Goal: Information Seeking & Learning: Learn about a topic

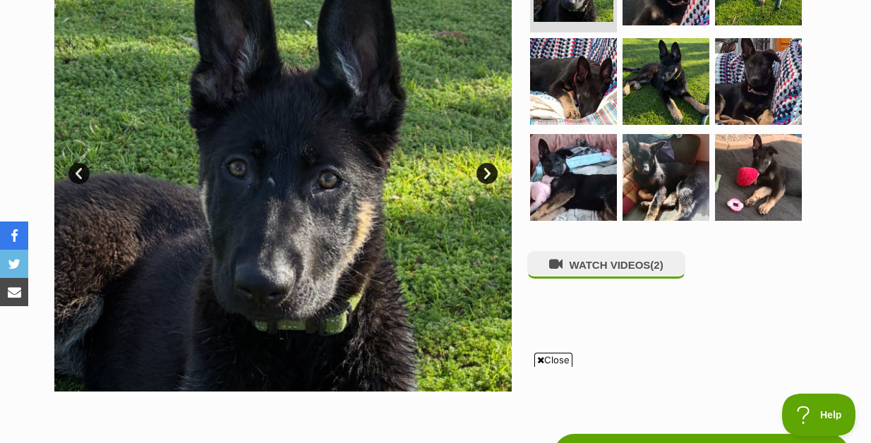
scroll to position [357, 0]
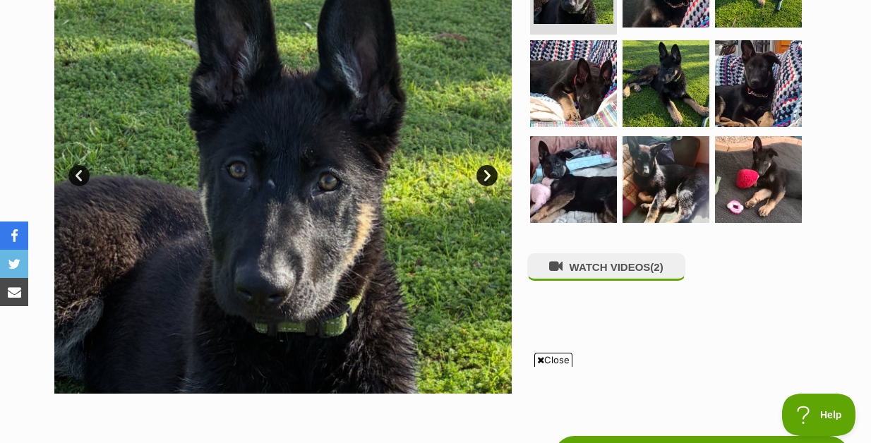
click at [542, 356] on span "Close" at bounding box center [554, 360] width 38 height 14
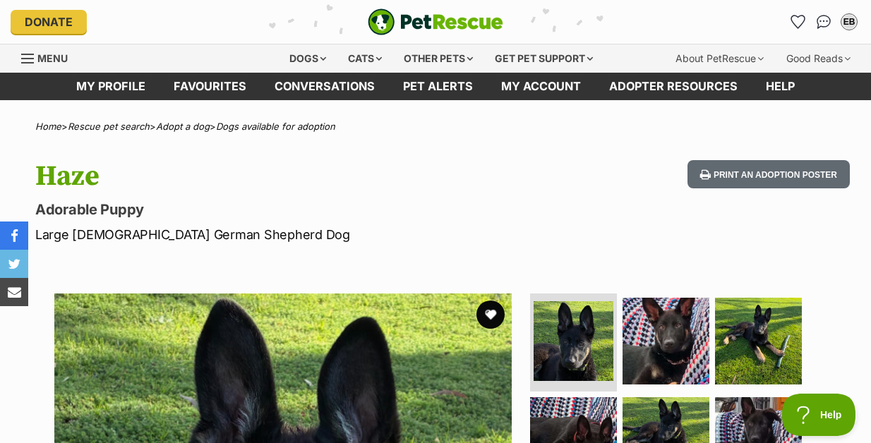
scroll to position [0, 0]
click at [823, 23] on img "Conversations" at bounding box center [824, 22] width 19 height 18
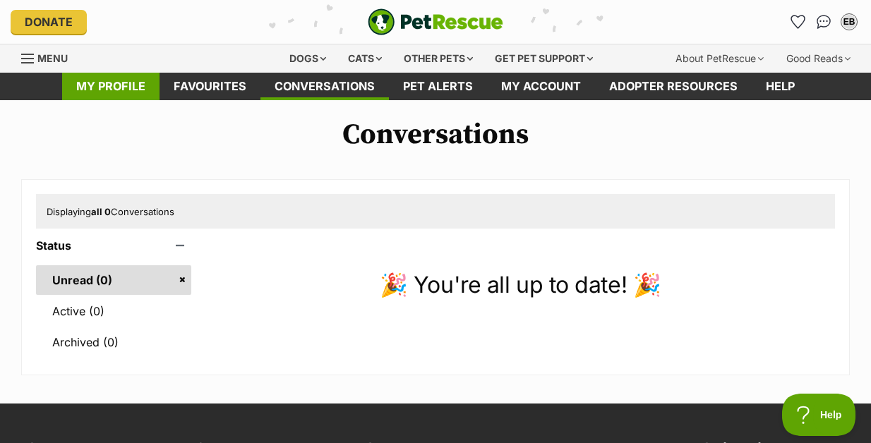
click at [128, 89] on link "My profile" at bounding box center [110, 87] width 97 height 28
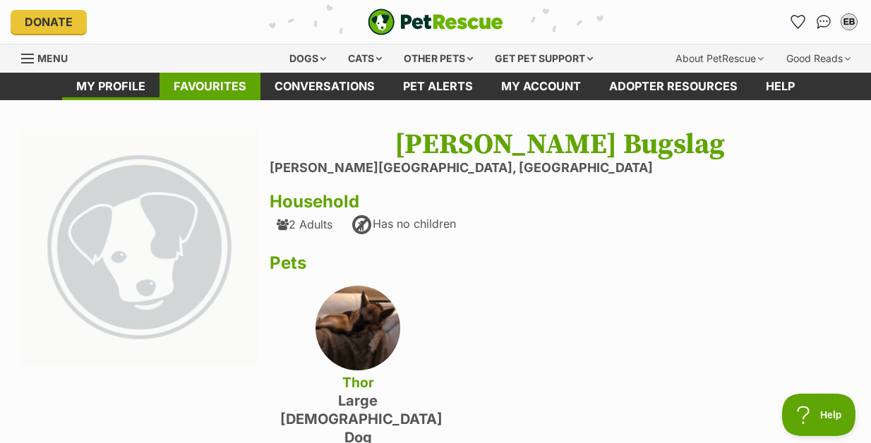
click at [226, 88] on link "Favourites" at bounding box center [210, 87] width 101 height 28
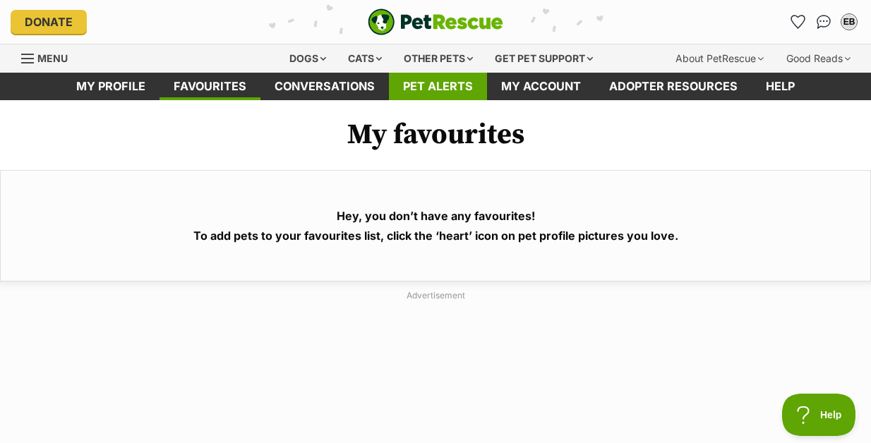
click at [447, 93] on link "Pet alerts" at bounding box center [438, 87] width 98 height 28
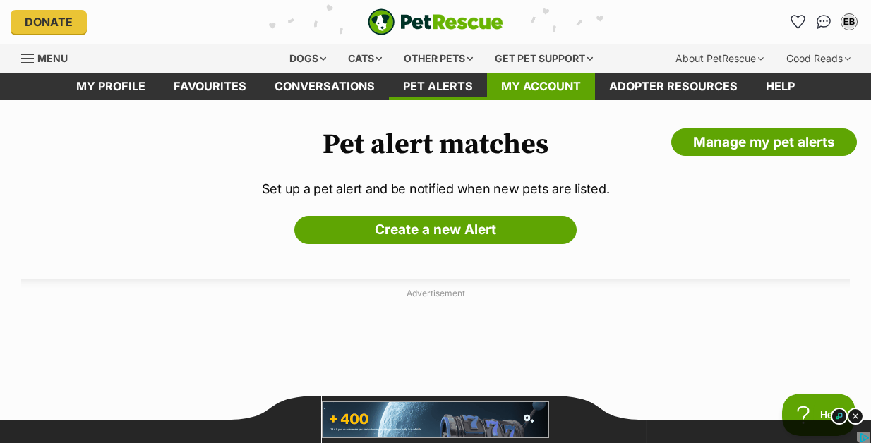
click at [546, 84] on link "My account" at bounding box center [541, 87] width 108 height 28
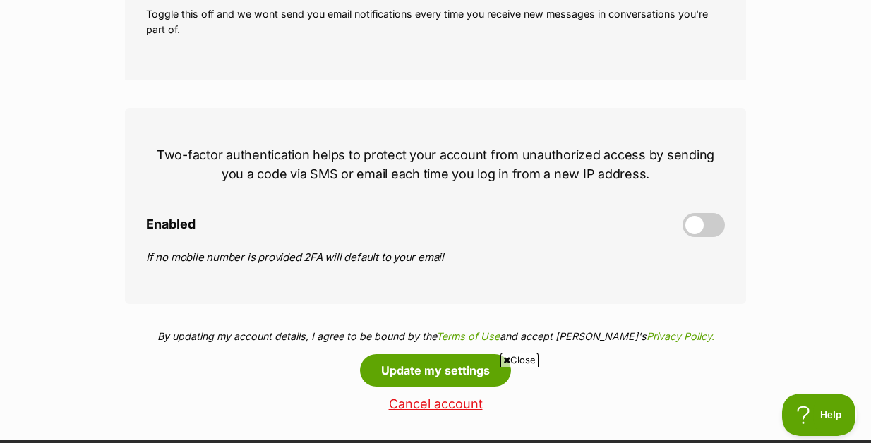
scroll to position [552, 0]
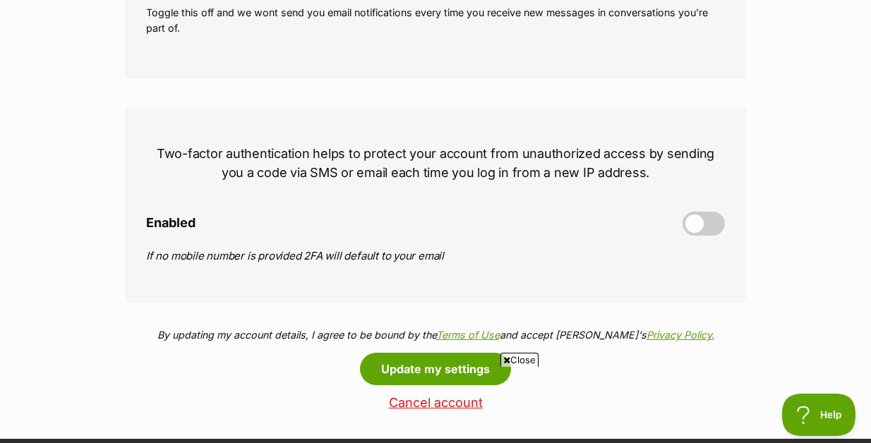
click at [519, 358] on span "Close" at bounding box center [520, 360] width 38 height 14
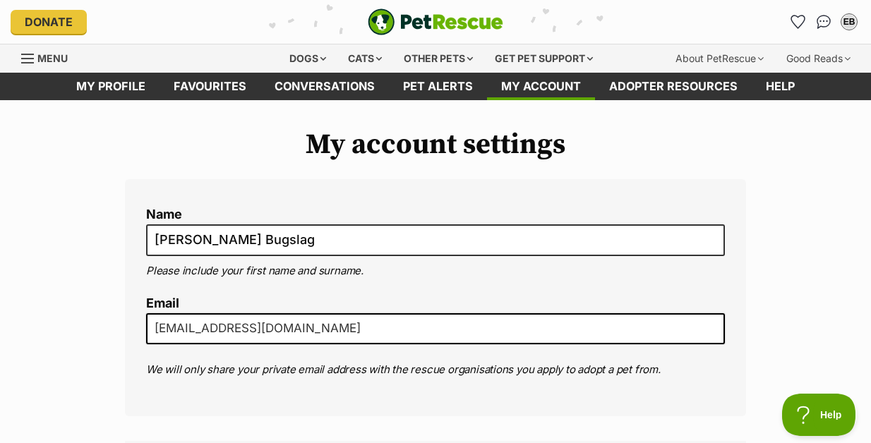
scroll to position [0, 0]
click at [306, 60] on div "Dogs" at bounding box center [308, 58] width 56 height 28
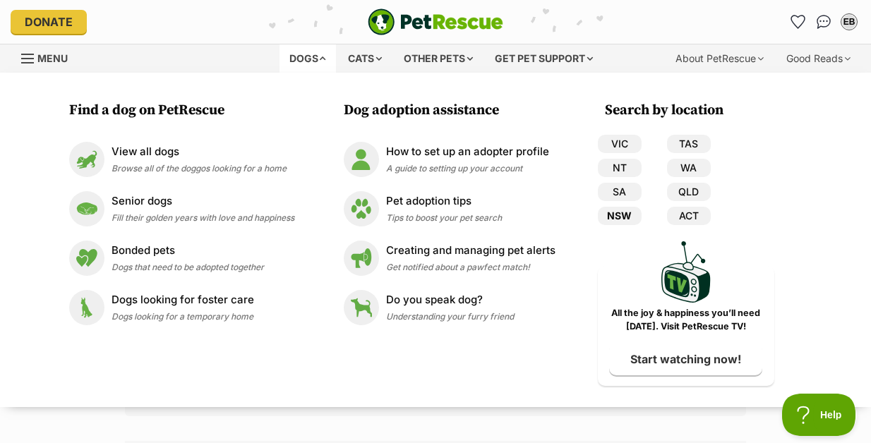
click at [621, 217] on link "NSW" at bounding box center [620, 216] width 44 height 18
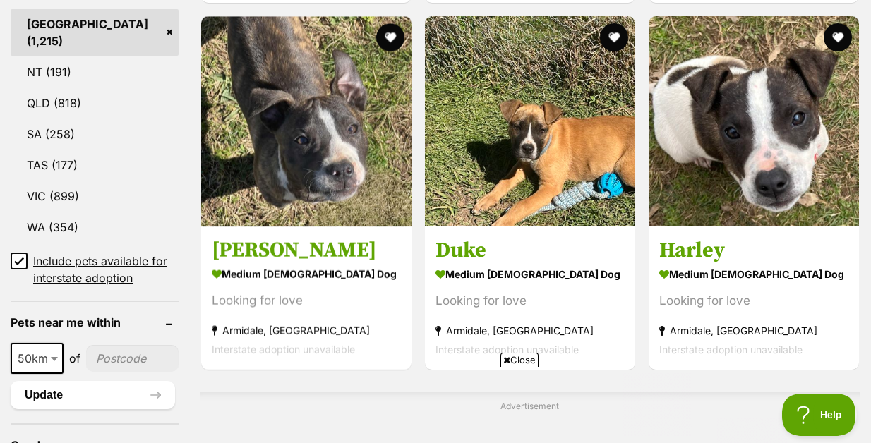
click at [518, 357] on span "Close" at bounding box center [520, 360] width 38 height 14
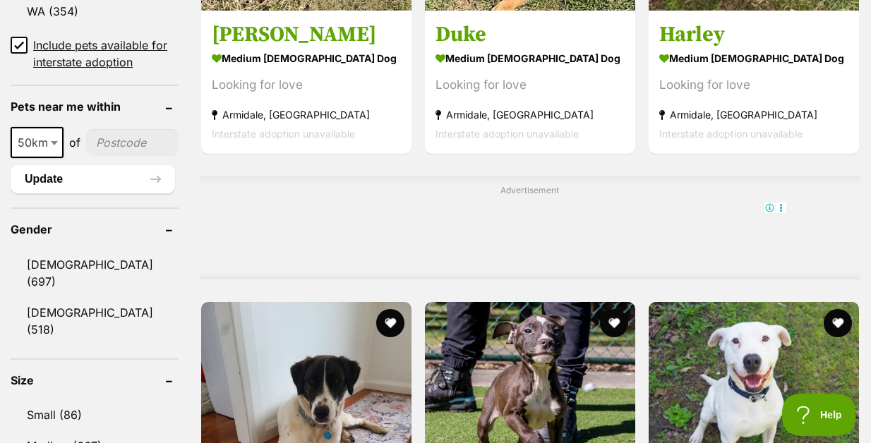
scroll to position [1037, 0]
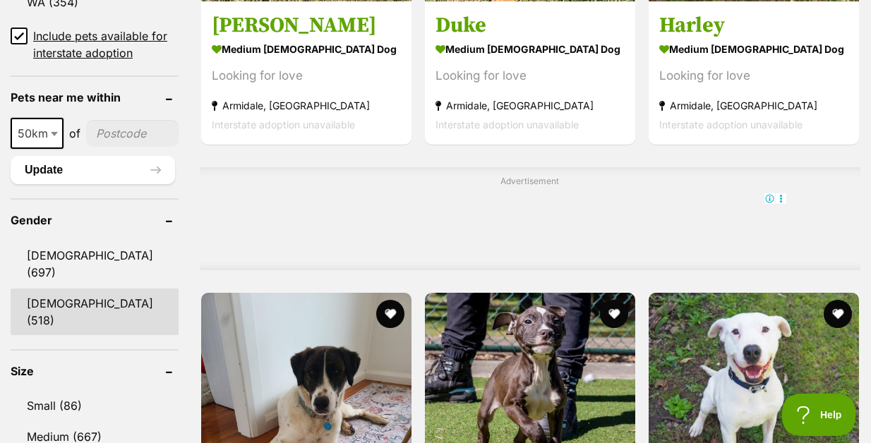
click at [58, 303] on link "Female (518)" at bounding box center [95, 312] width 168 height 47
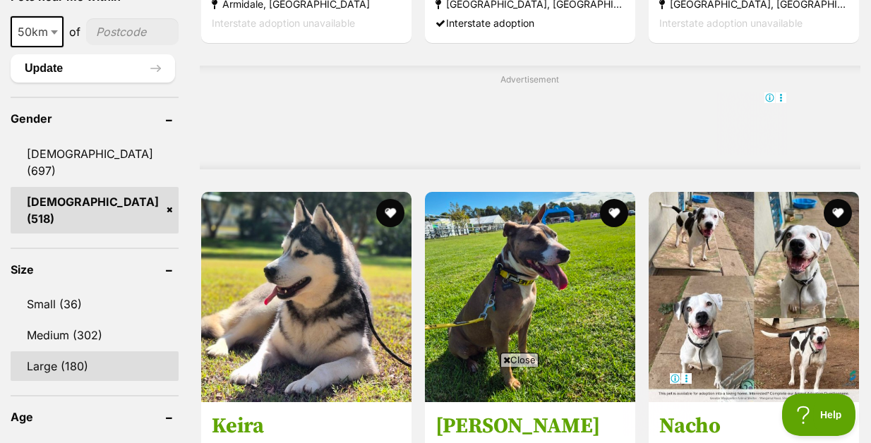
click at [48, 352] on link "Large (180)" at bounding box center [95, 367] width 168 height 30
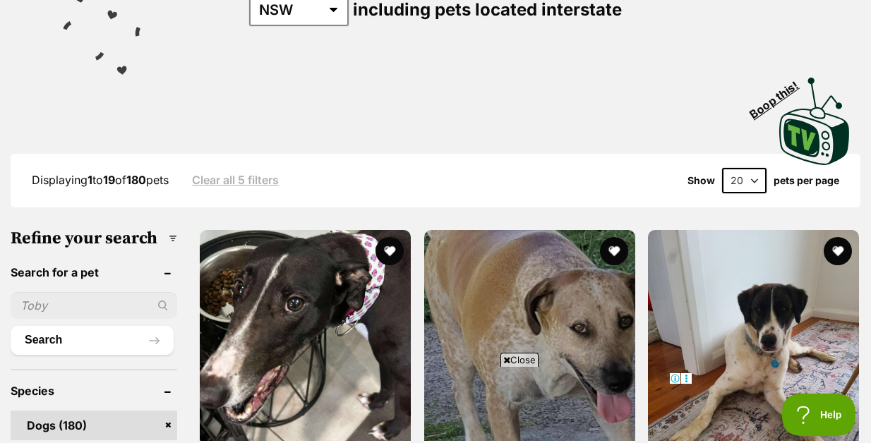
scroll to position [270, 0]
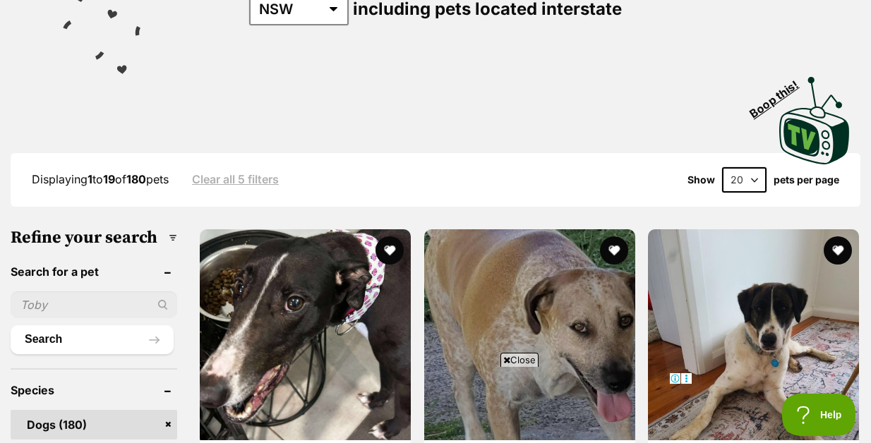
click at [520, 356] on span "Close" at bounding box center [520, 360] width 38 height 14
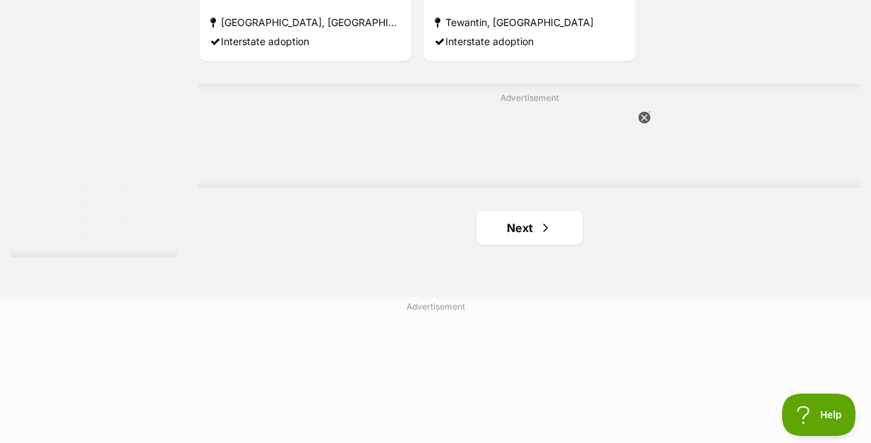
scroll to position [3267, 0]
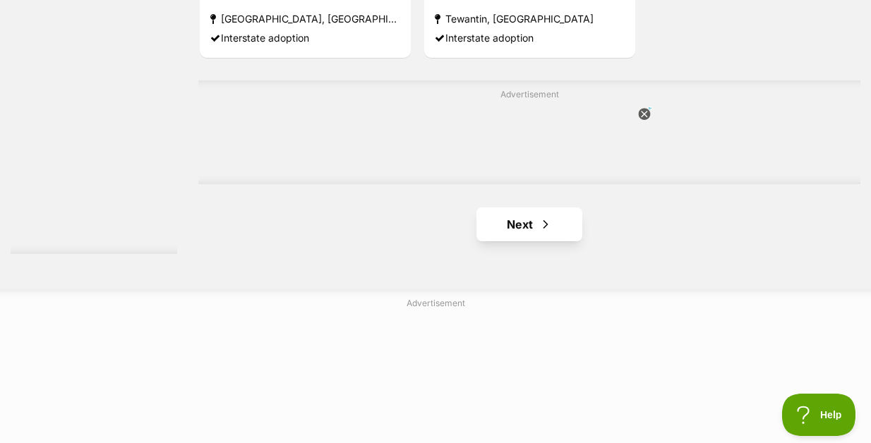
click at [502, 242] on link "Next" at bounding box center [530, 225] width 106 height 34
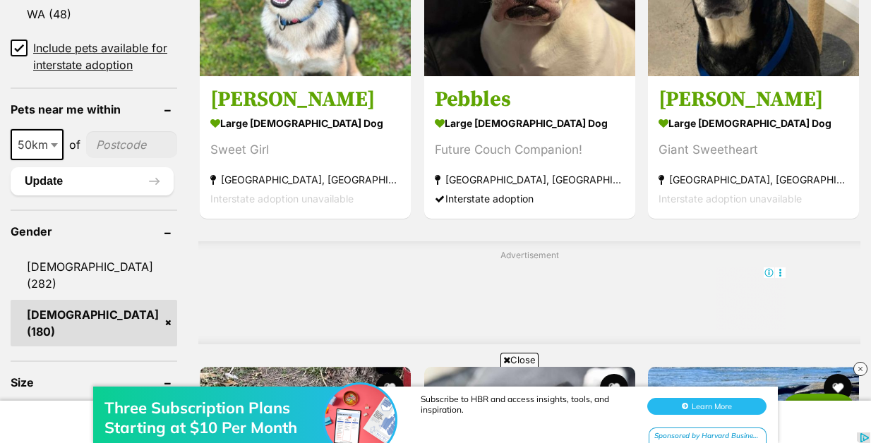
click at [518, 362] on div "Three Subscription Plans Starting at $10 Per Month Subscribe to HBR and access …" at bounding box center [435, 401] width 871 height 85
click at [522, 360] on div "Three Subscription Plans Starting at $10 Per Month Subscribe to HBR and access …" at bounding box center [435, 401] width 871 height 85
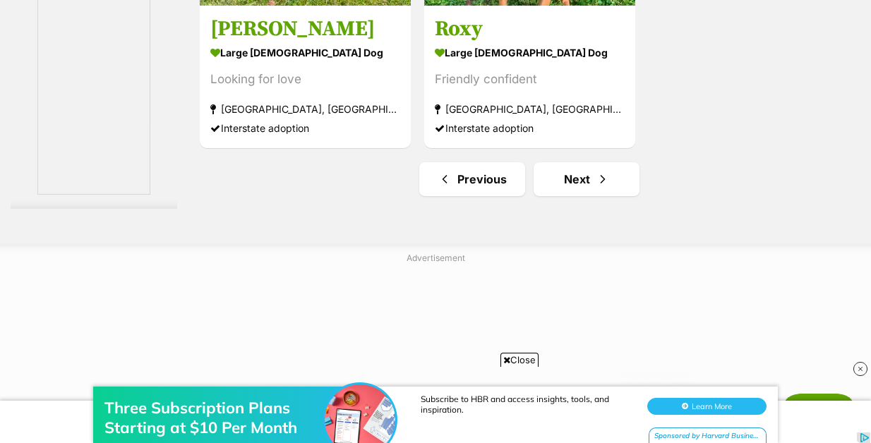
scroll to position [3570, 0]
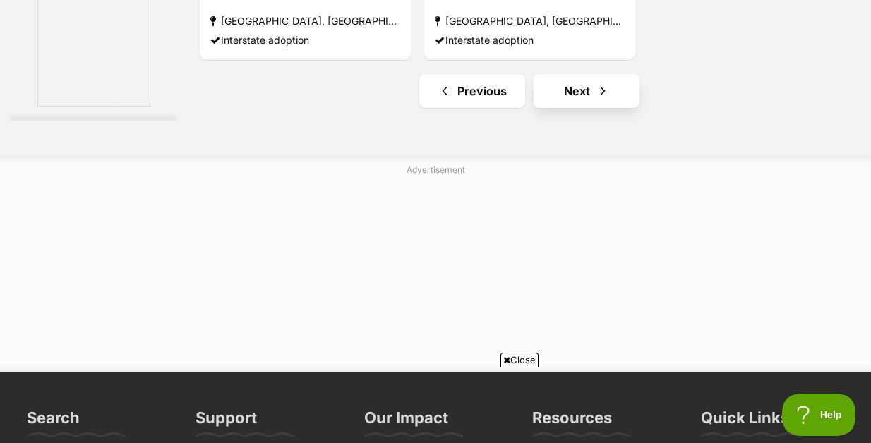
click at [570, 108] on link "Next" at bounding box center [587, 91] width 106 height 34
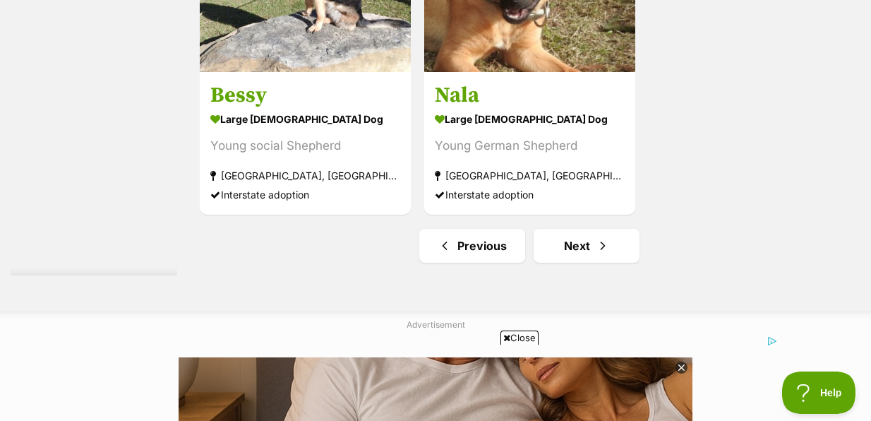
scroll to position [3622, 0]
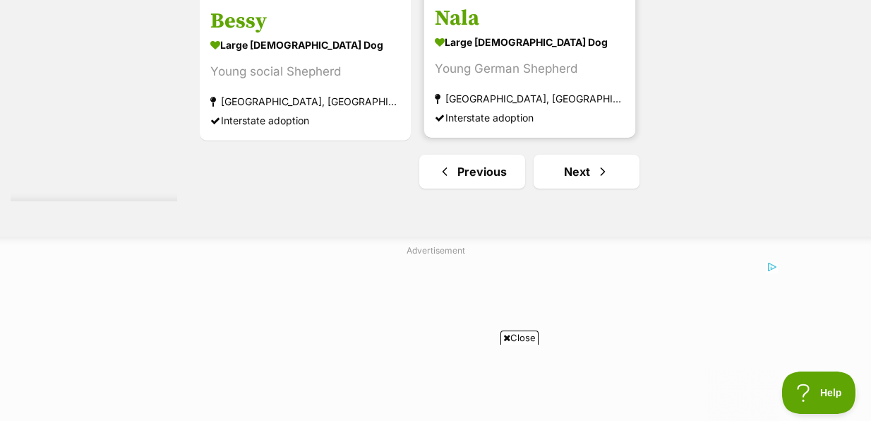
click at [591, 32] on h3 "Nala" at bounding box center [530, 18] width 190 height 27
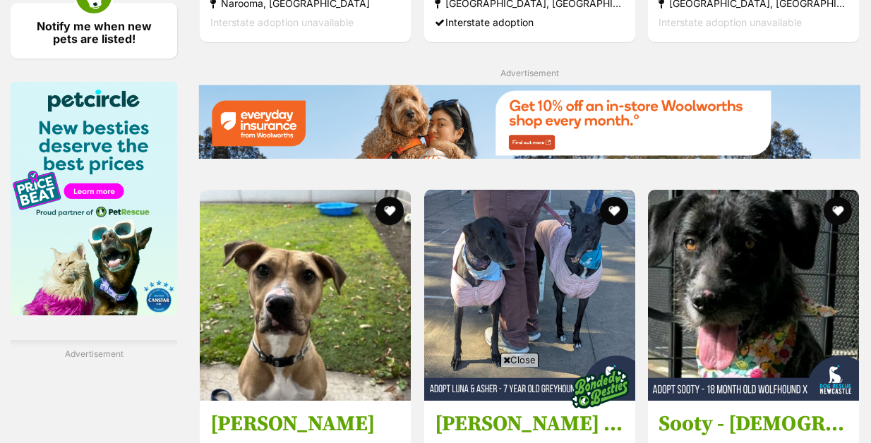
scroll to position [2320, 0]
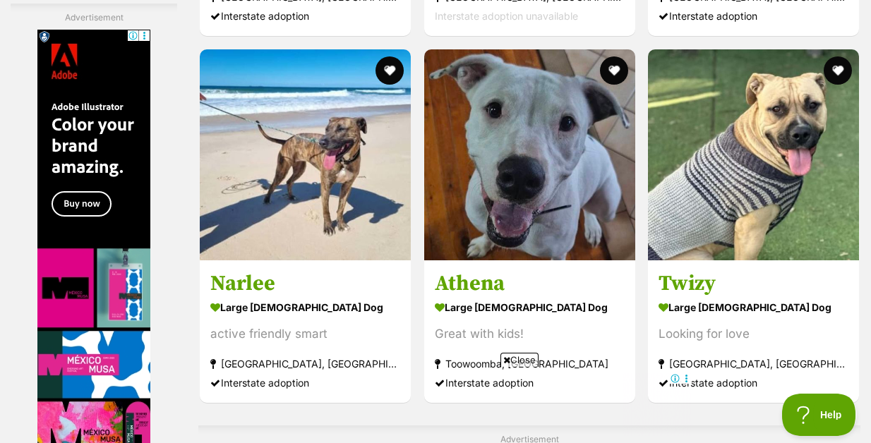
scroll to position [2546, 0]
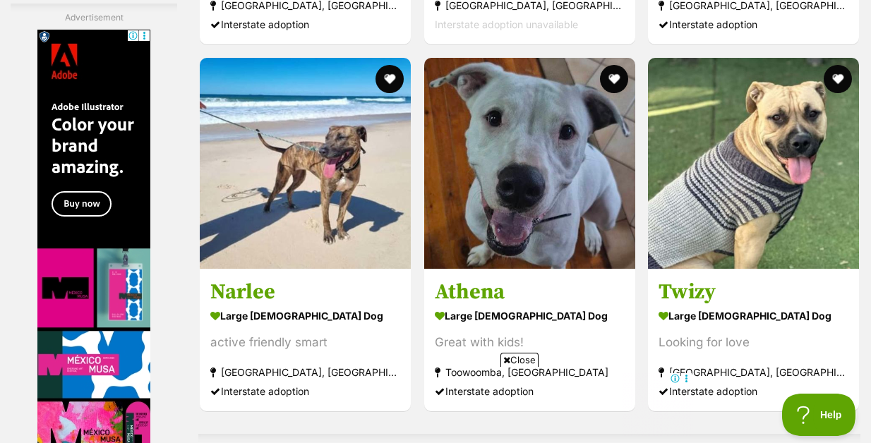
click at [519, 357] on span "Close" at bounding box center [520, 360] width 38 height 14
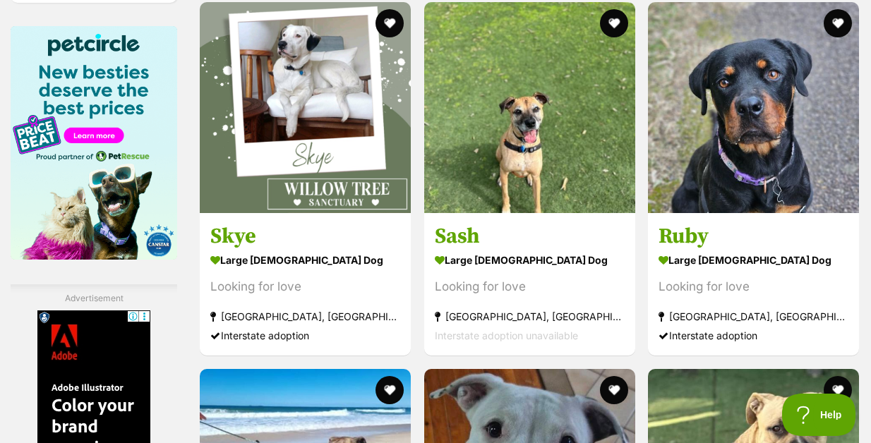
scroll to position [2262, 0]
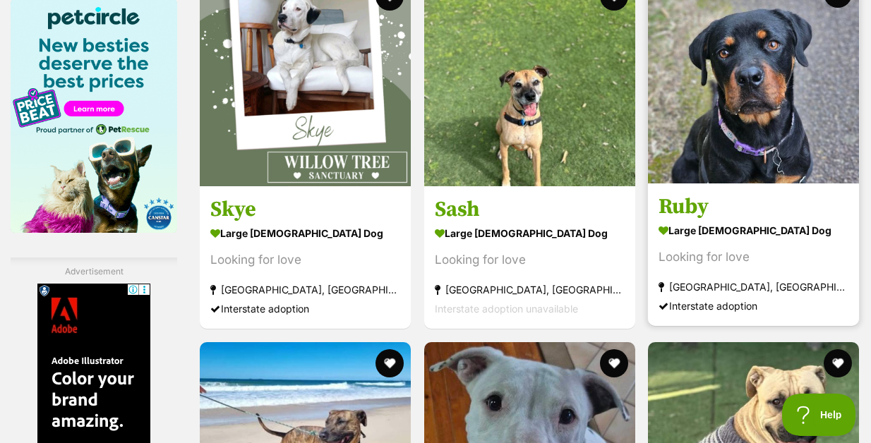
click at [668, 220] on h3 "Ruby" at bounding box center [754, 206] width 190 height 27
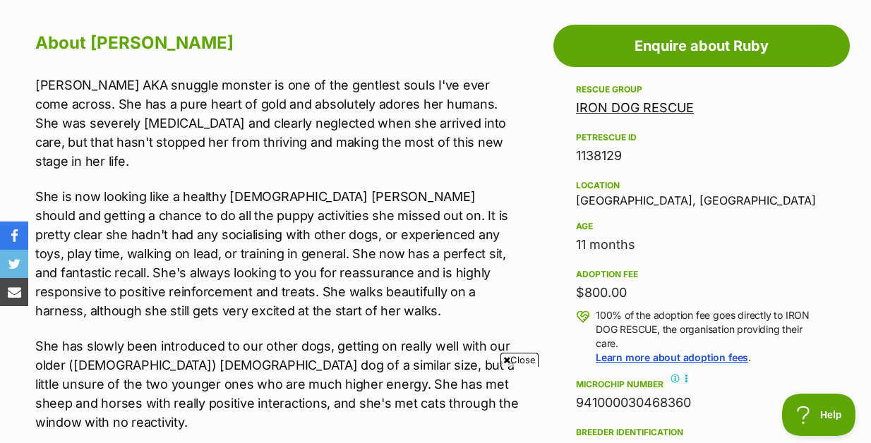
scroll to position [344, 0]
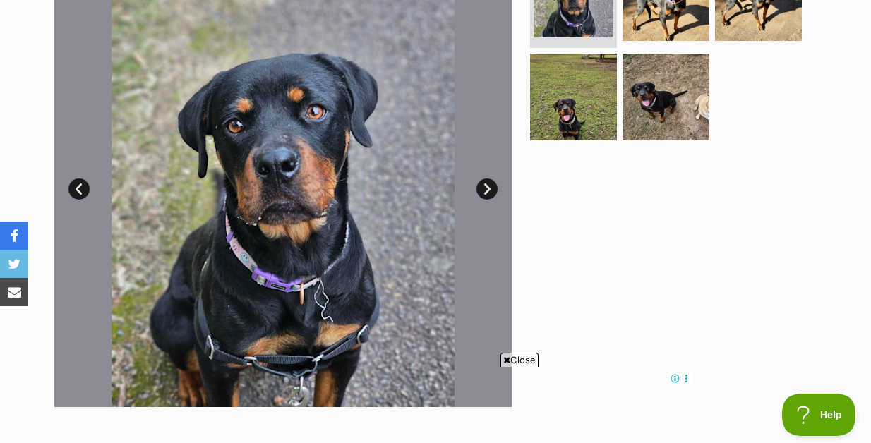
click at [513, 359] on span "Close" at bounding box center [520, 360] width 38 height 14
click at [487, 186] on link "Next" at bounding box center [487, 189] width 21 height 21
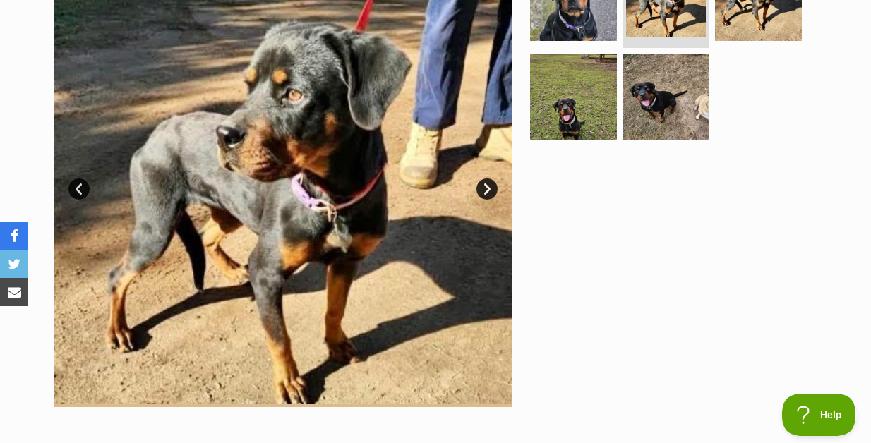
click at [487, 186] on link "Next" at bounding box center [487, 189] width 21 height 21
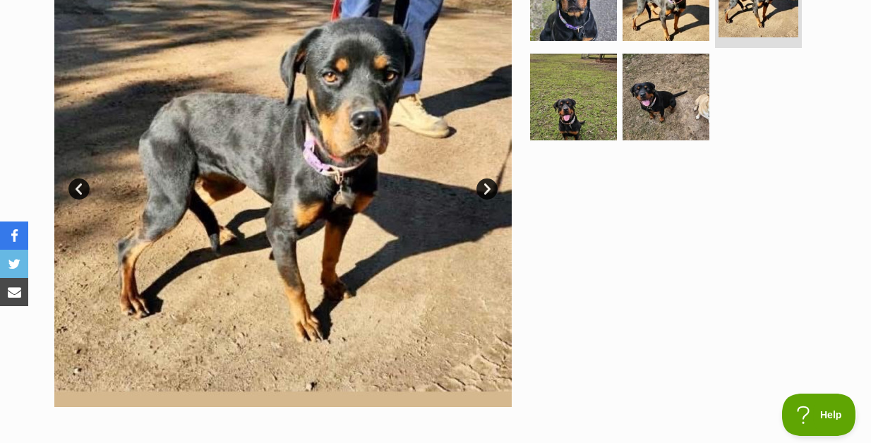
click at [487, 186] on link "Next" at bounding box center [487, 189] width 21 height 21
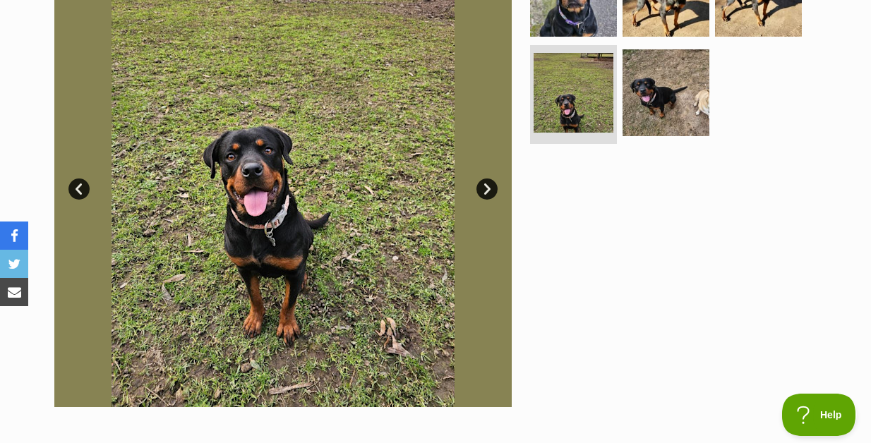
click at [487, 186] on link "Next" at bounding box center [487, 189] width 21 height 21
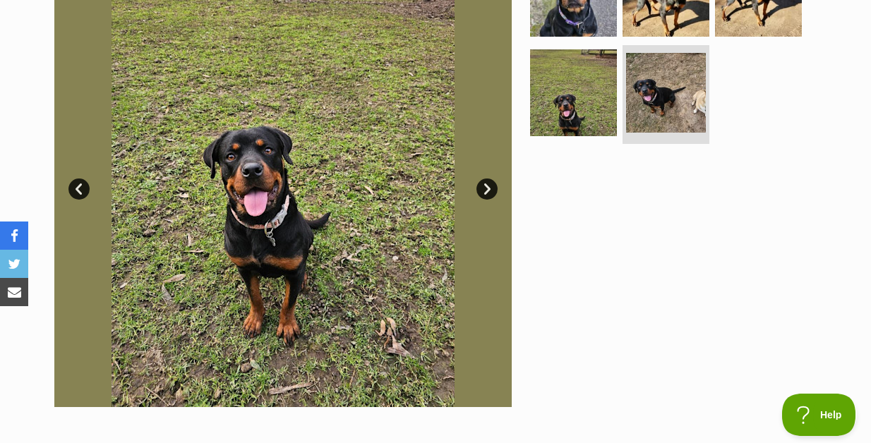
scroll to position [0, 0]
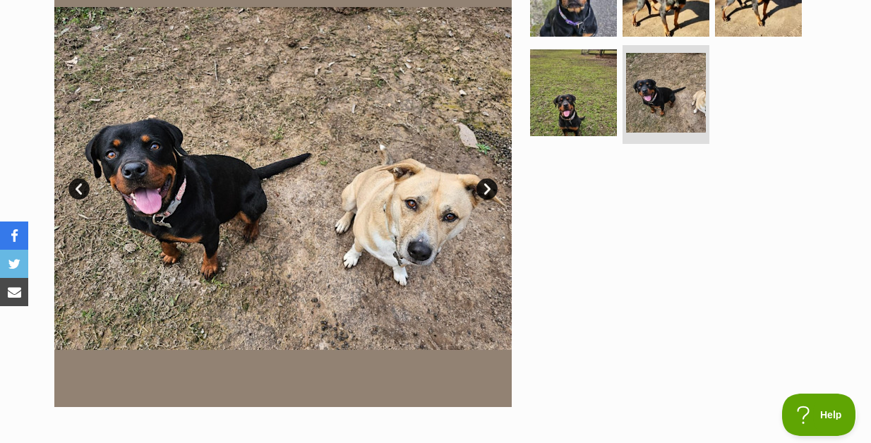
click at [487, 186] on link "Next" at bounding box center [487, 189] width 21 height 21
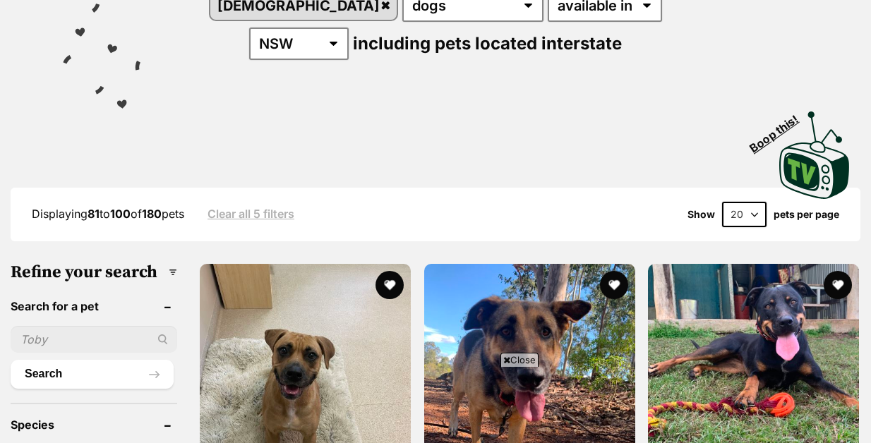
click at [522, 358] on span "Close" at bounding box center [520, 360] width 38 height 14
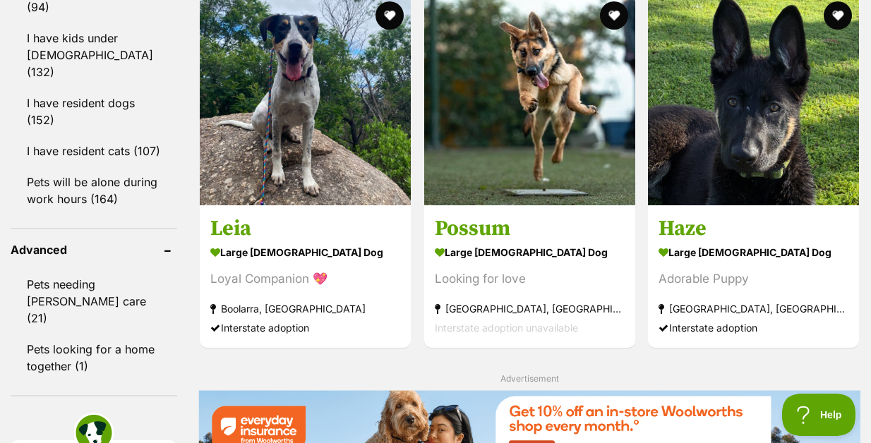
scroll to position [1734, 0]
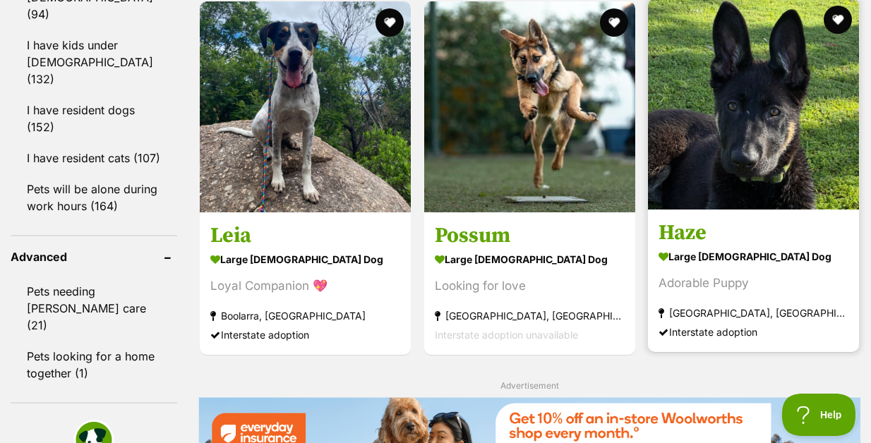
click at [679, 246] on h3 "Haze" at bounding box center [754, 233] width 190 height 27
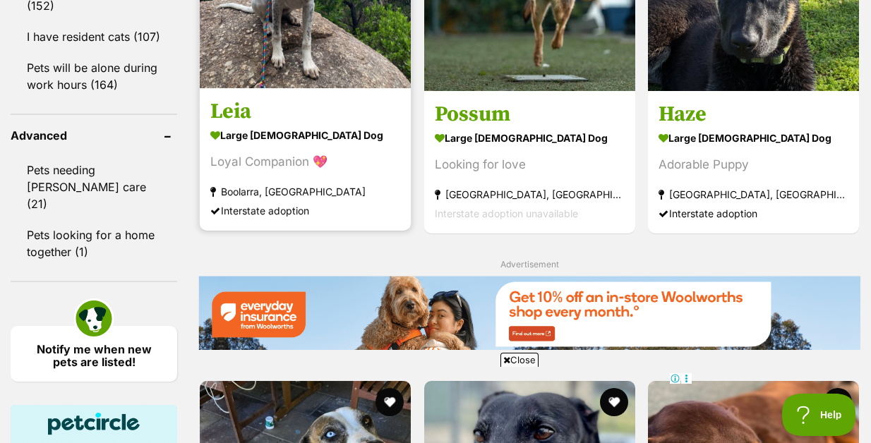
scroll to position [1862, 0]
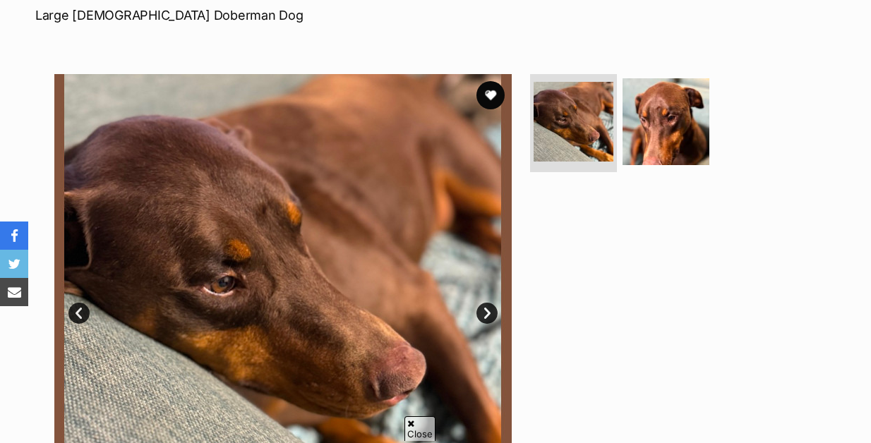
scroll to position [220, 0]
click at [489, 312] on link "Next" at bounding box center [487, 313] width 21 height 21
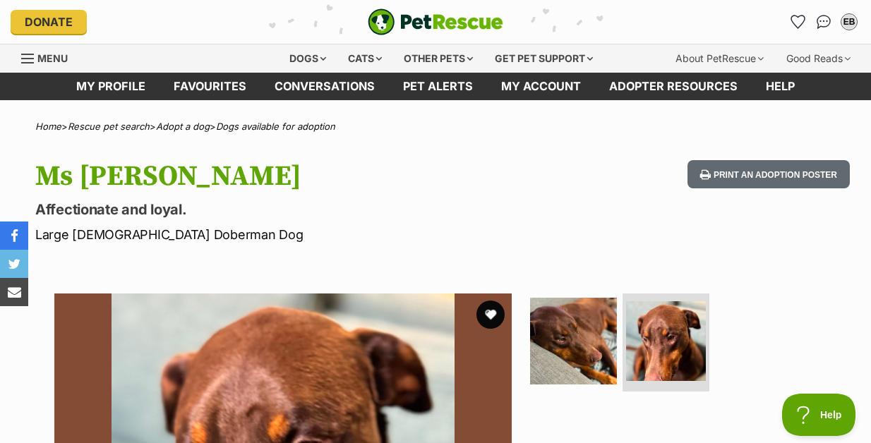
scroll to position [0, 0]
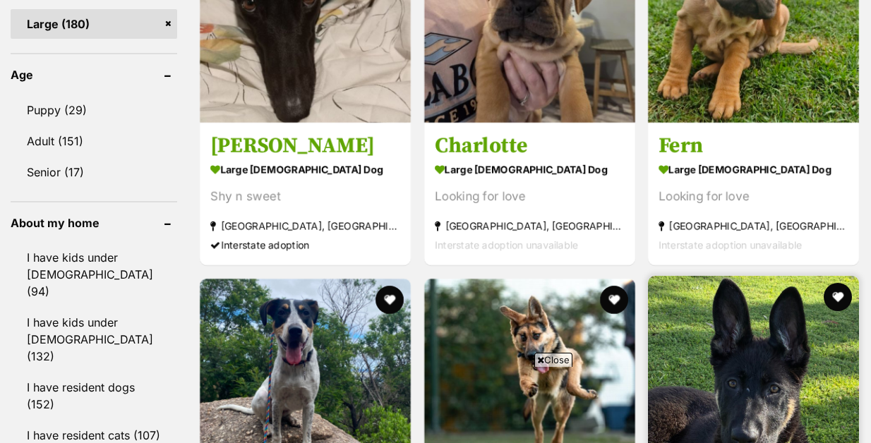
scroll to position [1290, 0]
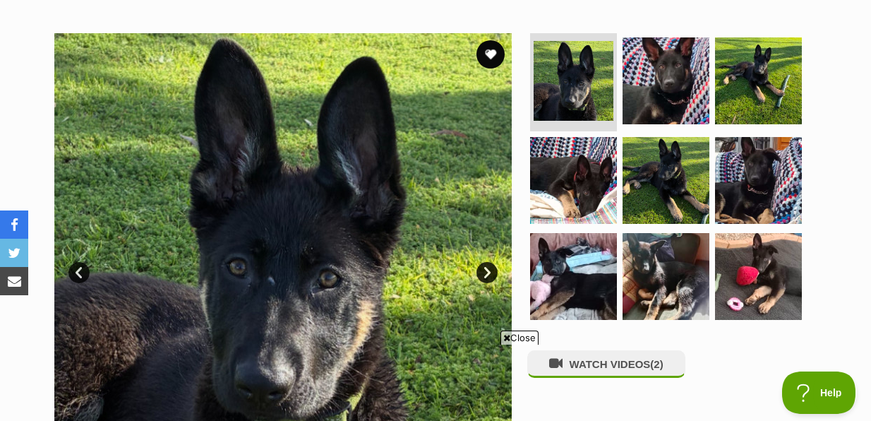
scroll to position [357, 0]
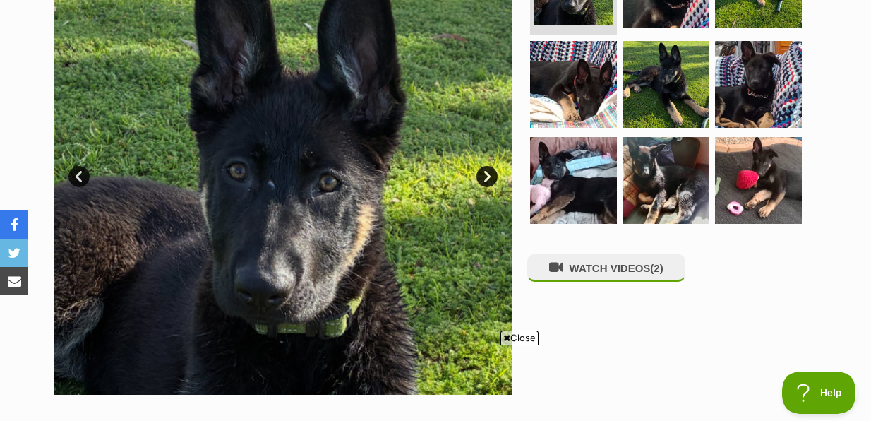
click at [523, 335] on span "Close" at bounding box center [520, 337] width 38 height 14
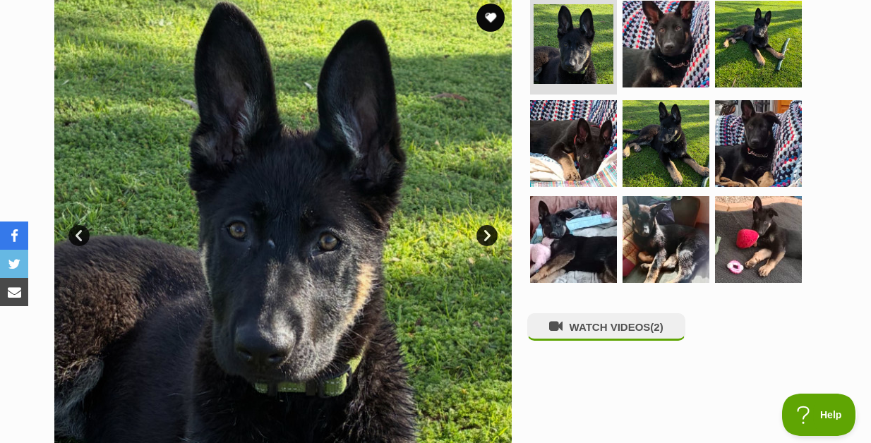
scroll to position [297, 0]
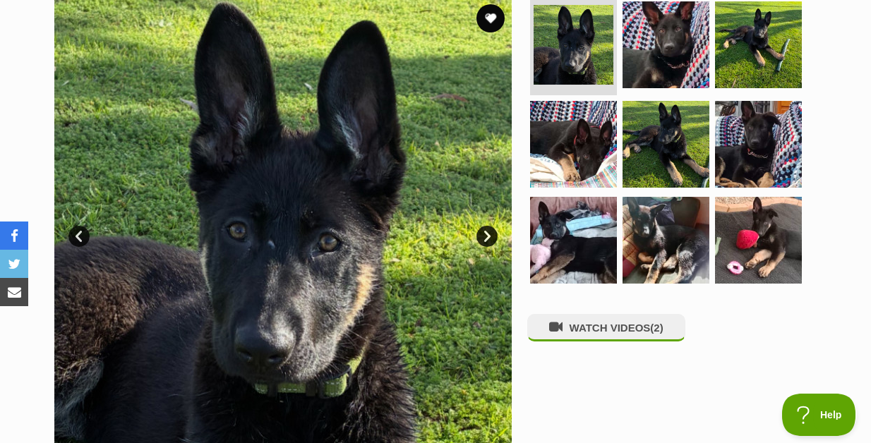
click at [488, 237] on link "Next" at bounding box center [487, 236] width 21 height 21
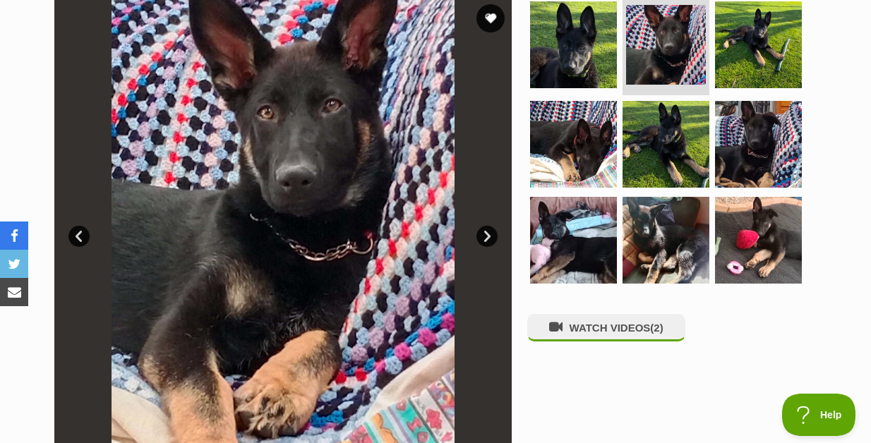
click at [488, 237] on link "Next" at bounding box center [487, 236] width 21 height 21
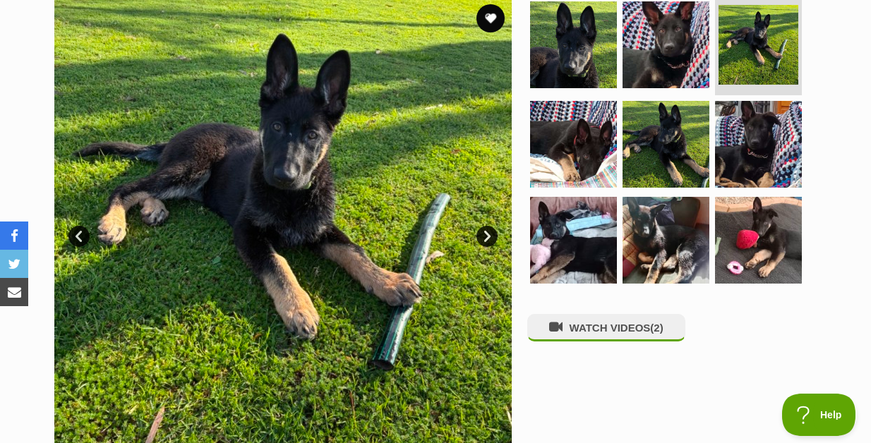
click at [488, 237] on link "Next" at bounding box center [487, 236] width 21 height 21
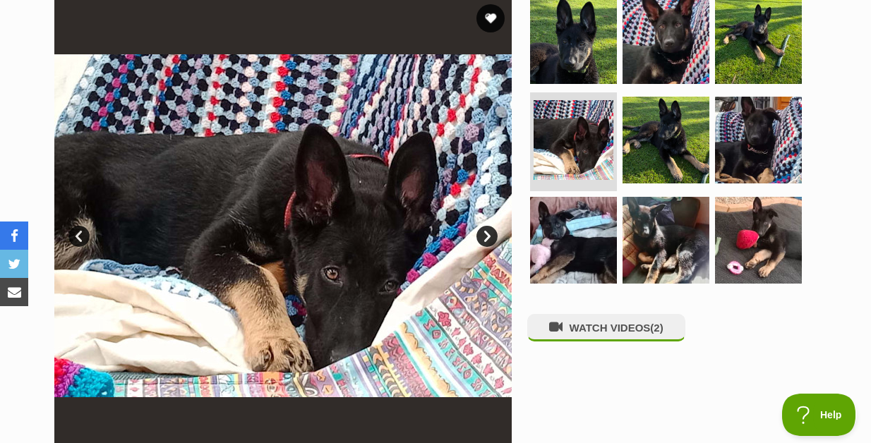
click at [488, 237] on link "Next" at bounding box center [487, 236] width 21 height 21
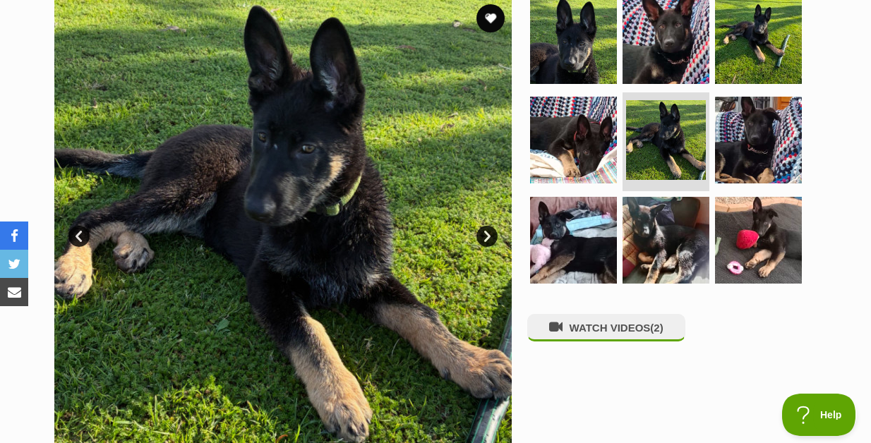
click at [488, 237] on link "Next" at bounding box center [487, 236] width 21 height 21
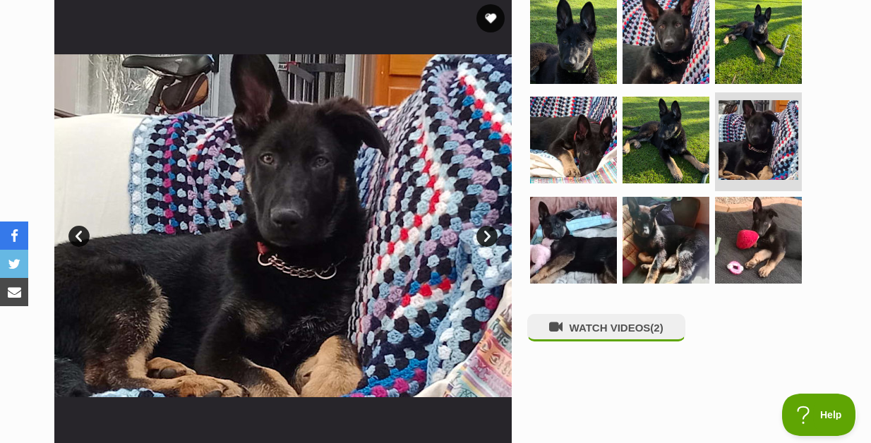
click at [488, 237] on link "Next" at bounding box center [487, 236] width 21 height 21
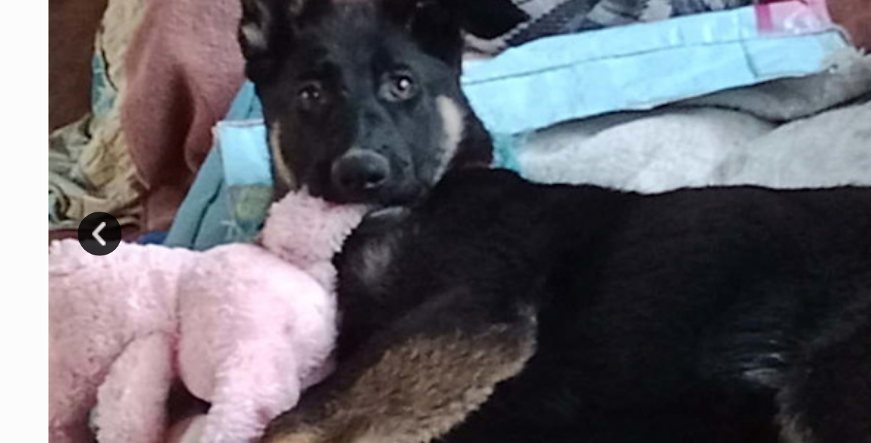
scroll to position [280, 0]
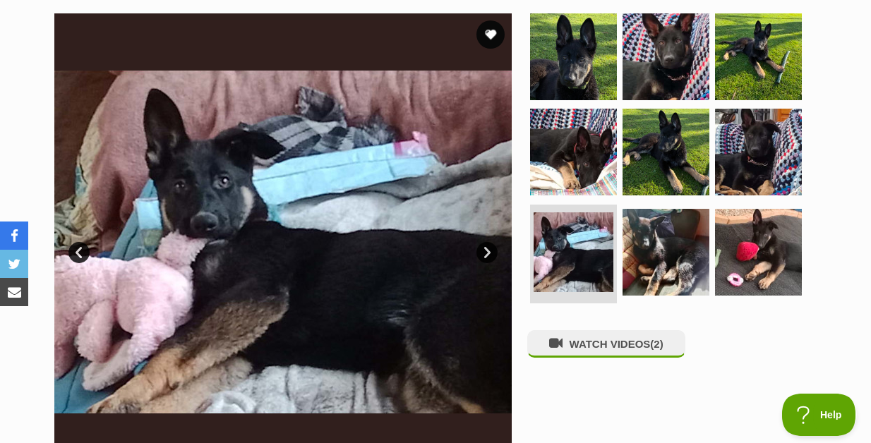
click at [483, 257] on link "Next" at bounding box center [487, 252] width 21 height 21
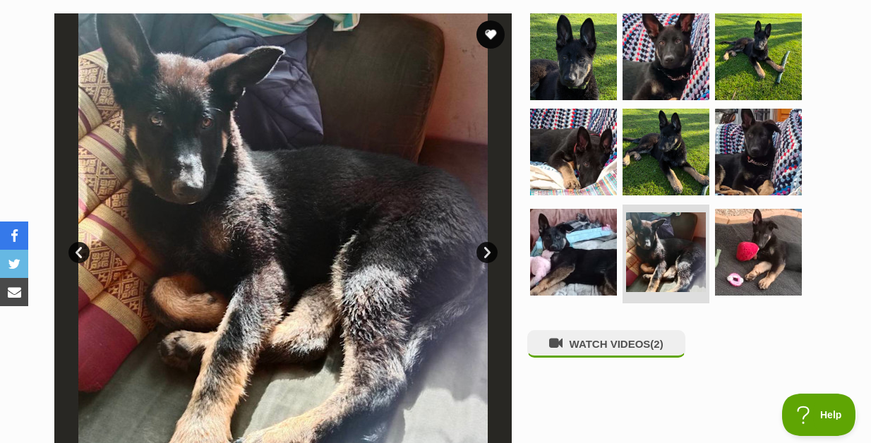
click at [487, 253] on link "Next" at bounding box center [487, 252] width 21 height 21
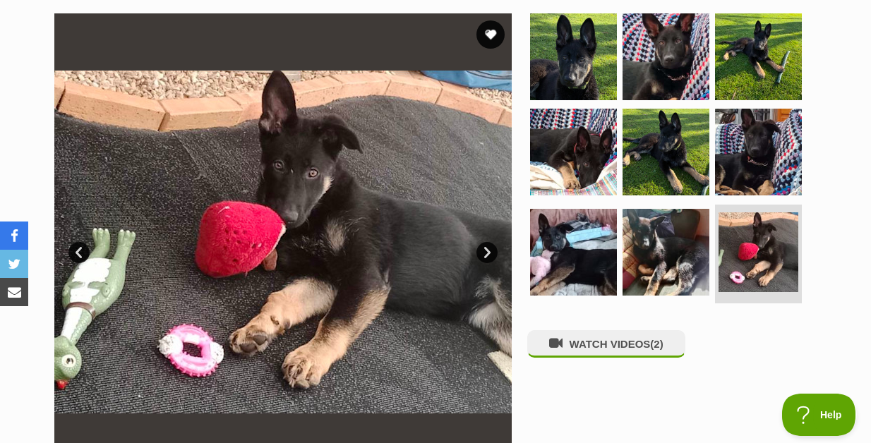
click at [482, 248] on link "Next" at bounding box center [487, 252] width 21 height 21
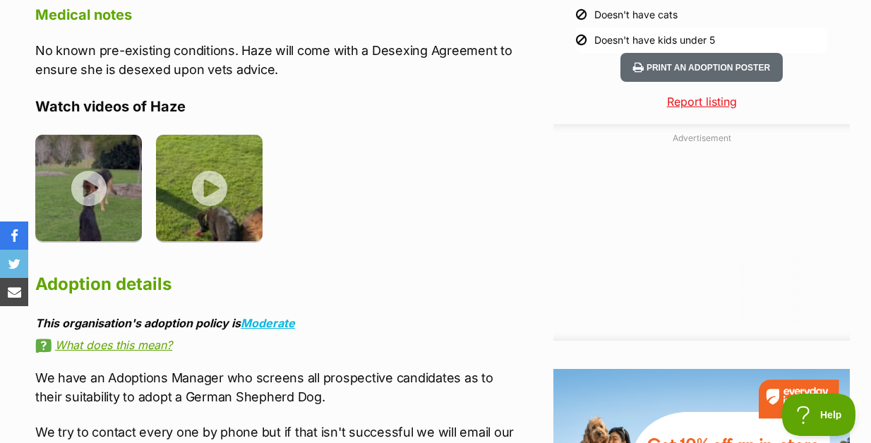
scroll to position [1601, 0]
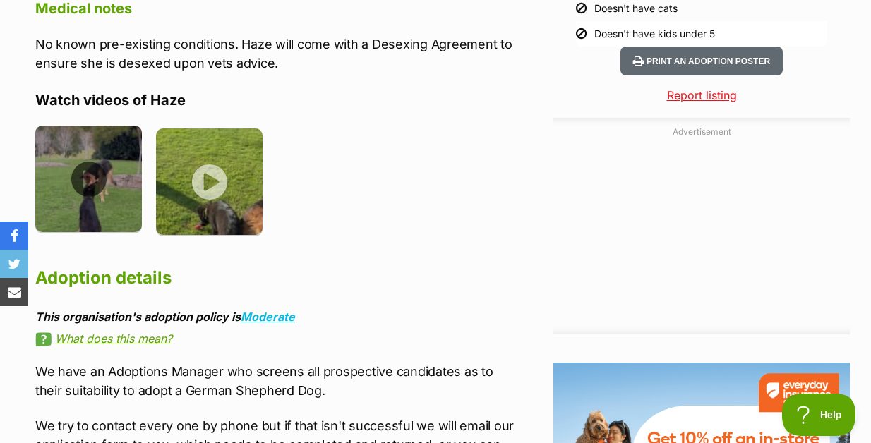
click at [95, 136] on img at bounding box center [88, 179] width 107 height 107
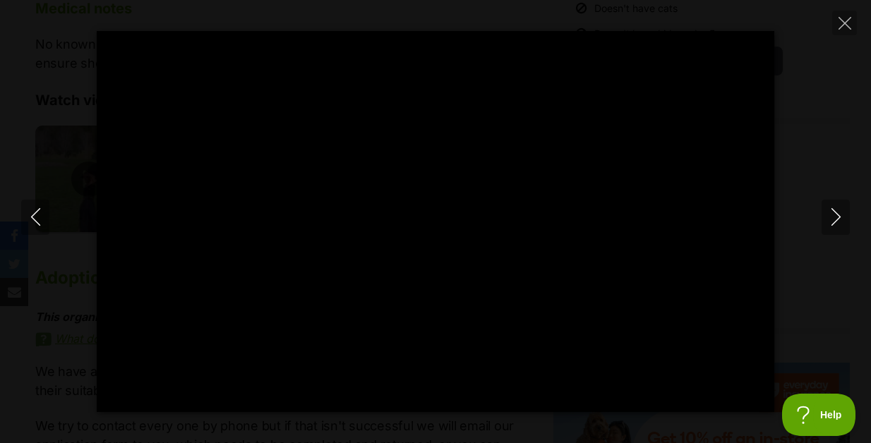
type input "100"
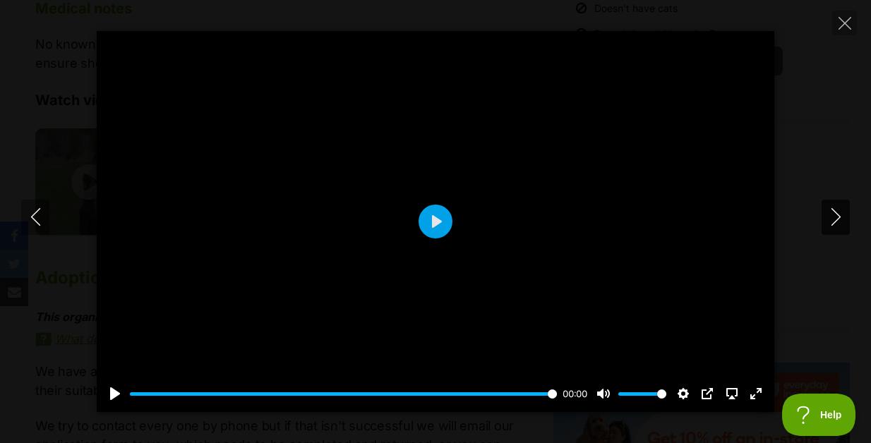
click at [838, 222] on icon "Next" at bounding box center [837, 217] width 18 height 18
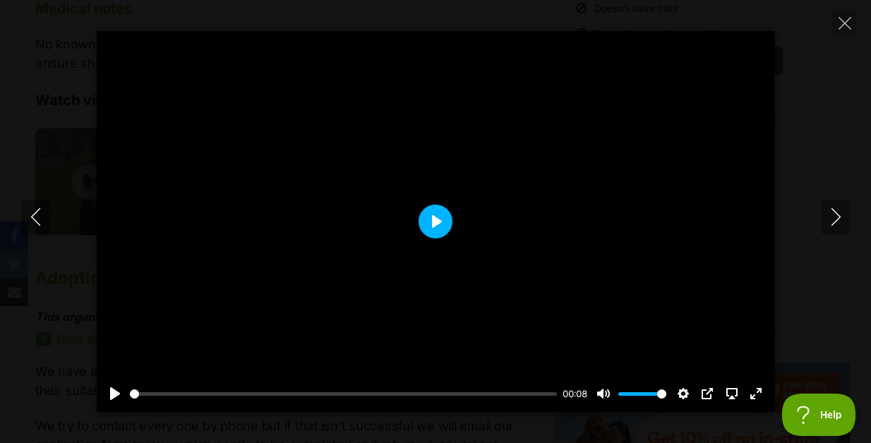
click at [440, 225] on button "Play" at bounding box center [436, 222] width 34 height 34
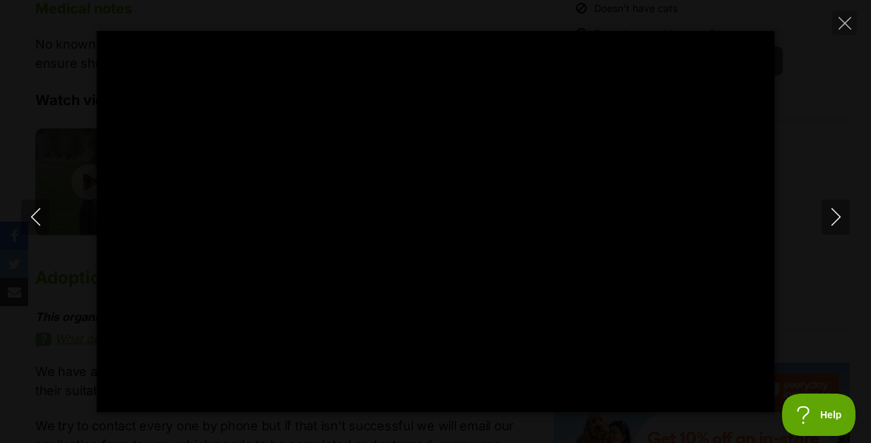
type input "100"
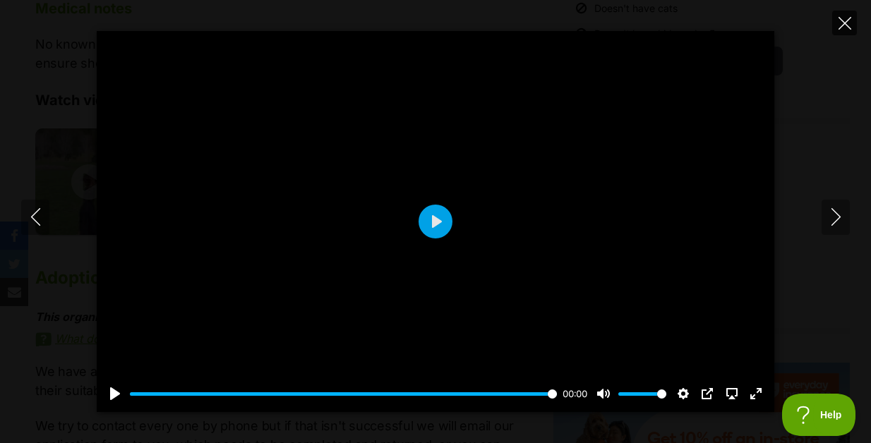
click at [839, 26] on icon "Close" at bounding box center [845, 23] width 13 height 13
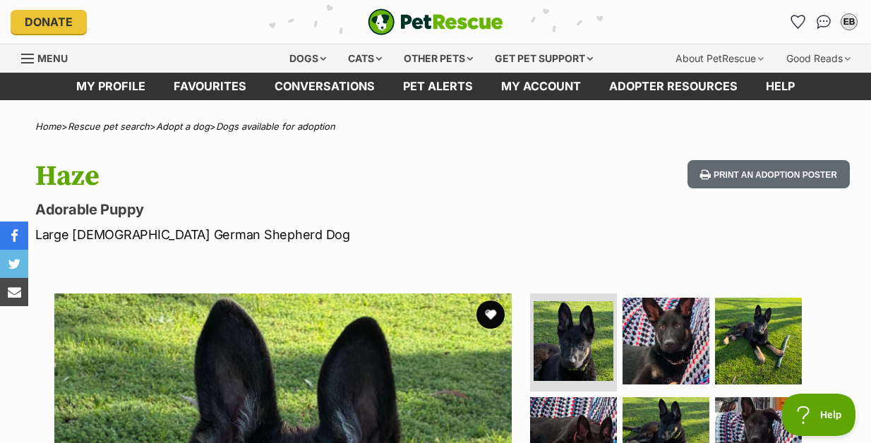
scroll to position [0, 0]
click at [797, 20] on icon "Favourites" at bounding box center [798, 21] width 17 height 16
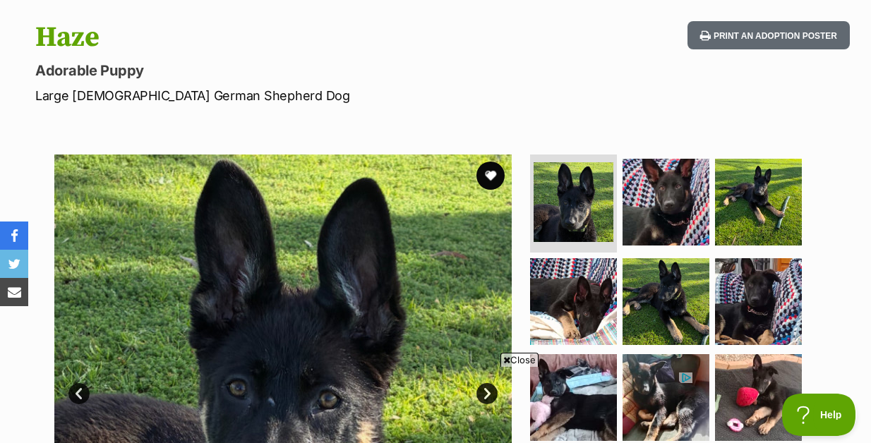
click at [515, 356] on span "Close" at bounding box center [520, 360] width 38 height 14
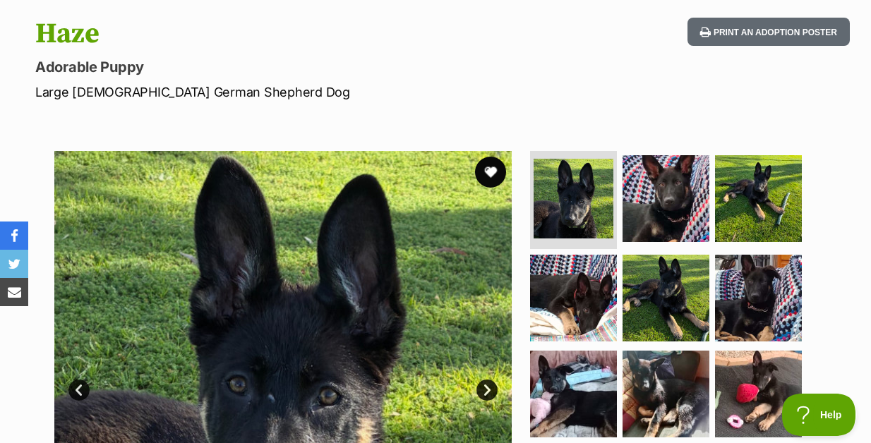
click at [493, 172] on button "favourite" at bounding box center [490, 172] width 31 height 31
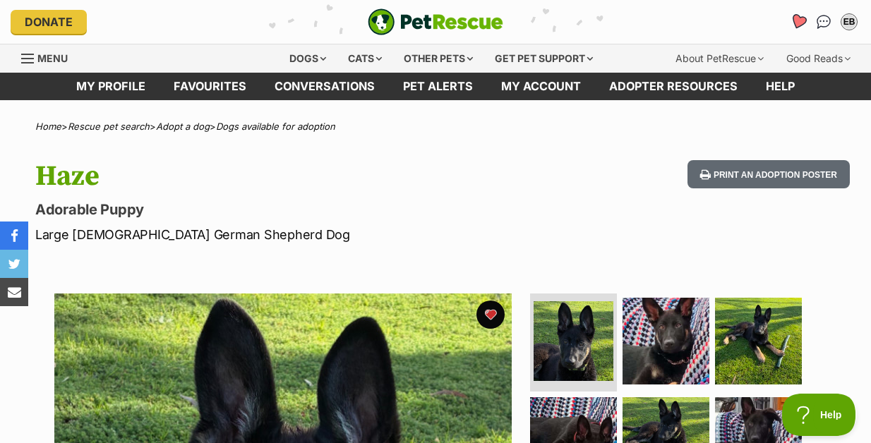
click at [798, 22] on icon "Favourites" at bounding box center [798, 21] width 17 height 16
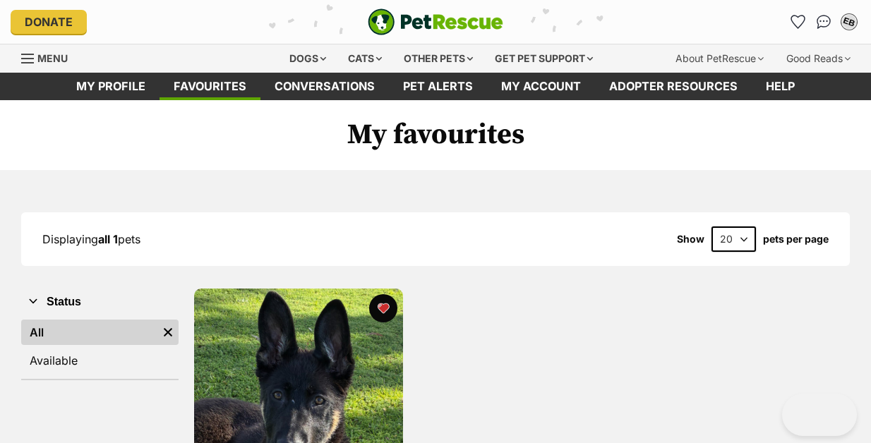
click at [851, 24] on div "EB" at bounding box center [849, 22] width 18 height 18
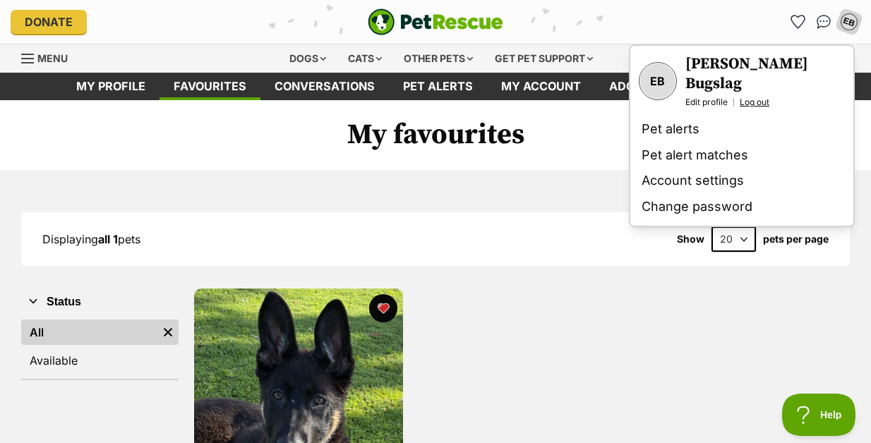
click at [761, 97] on link "Log out" at bounding box center [755, 102] width 30 height 11
